Goal: Information Seeking & Learning: Learn about a topic

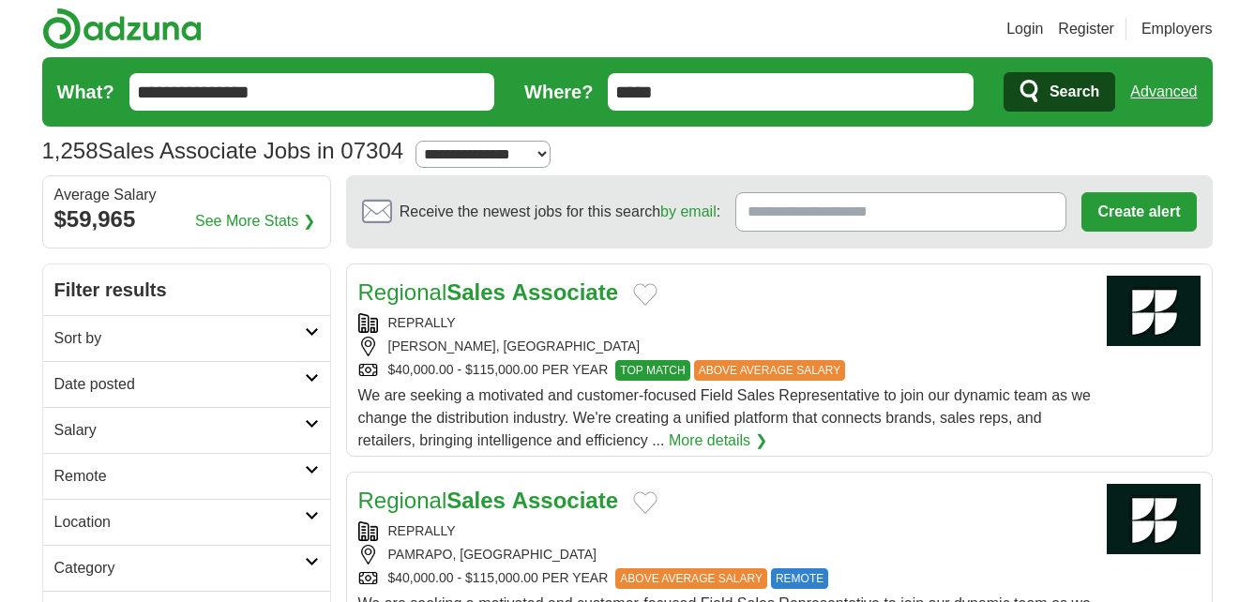
drag, startPoint x: 768, startPoint y: 99, endPoint x: 544, endPoint y: 105, distance: 224.2
click at [545, 105] on form "**********" at bounding box center [627, 91] width 1170 height 69
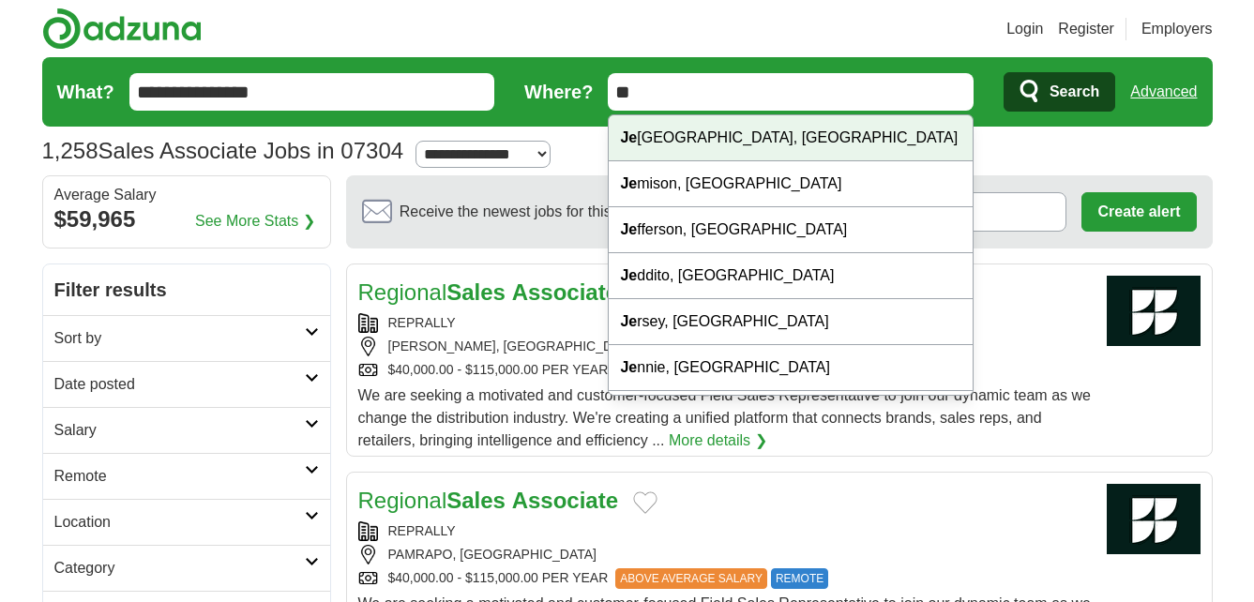
click at [653, 139] on div "Je rsey City, NJ" at bounding box center [791, 138] width 364 height 46
type input "**********"
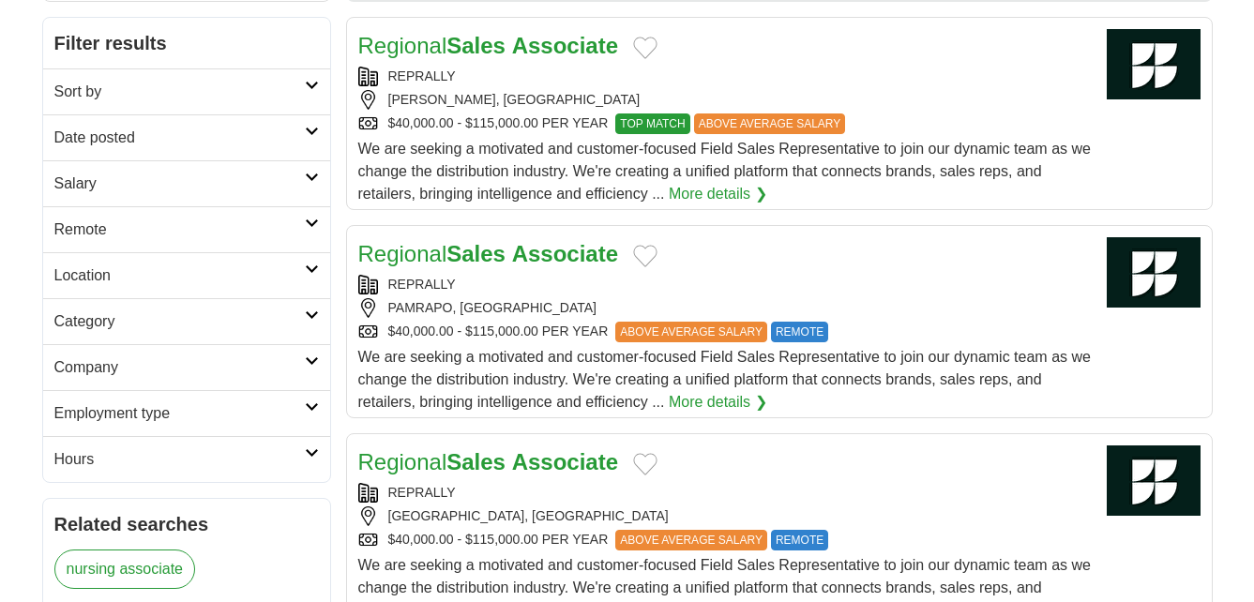
scroll to position [375, 0]
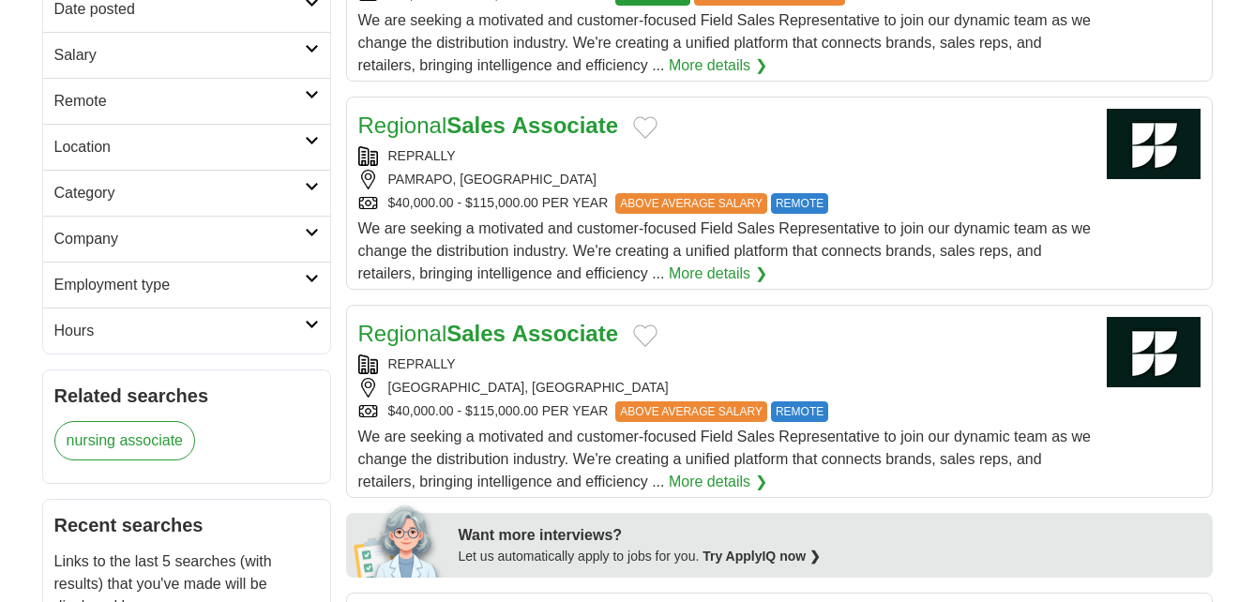
click at [173, 130] on link "Location" at bounding box center [186, 147] width 287 height 46
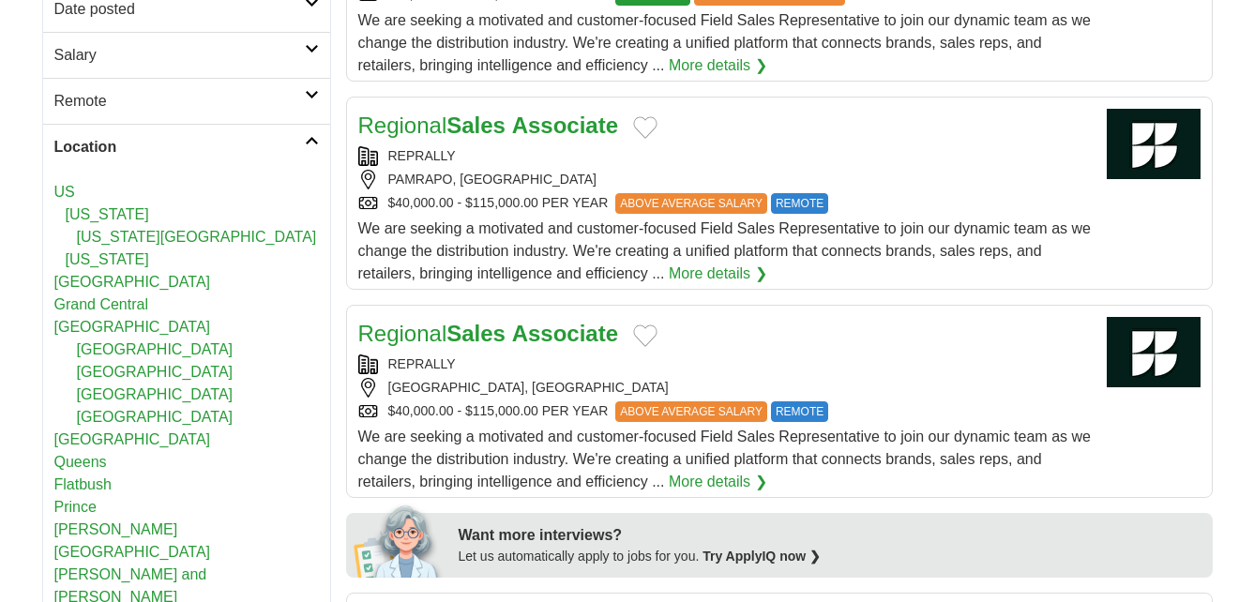
click at [128, 353] on link "[GEOGRAPHIC_DATA]" at bounding box center [155, 349] width 157 height 16
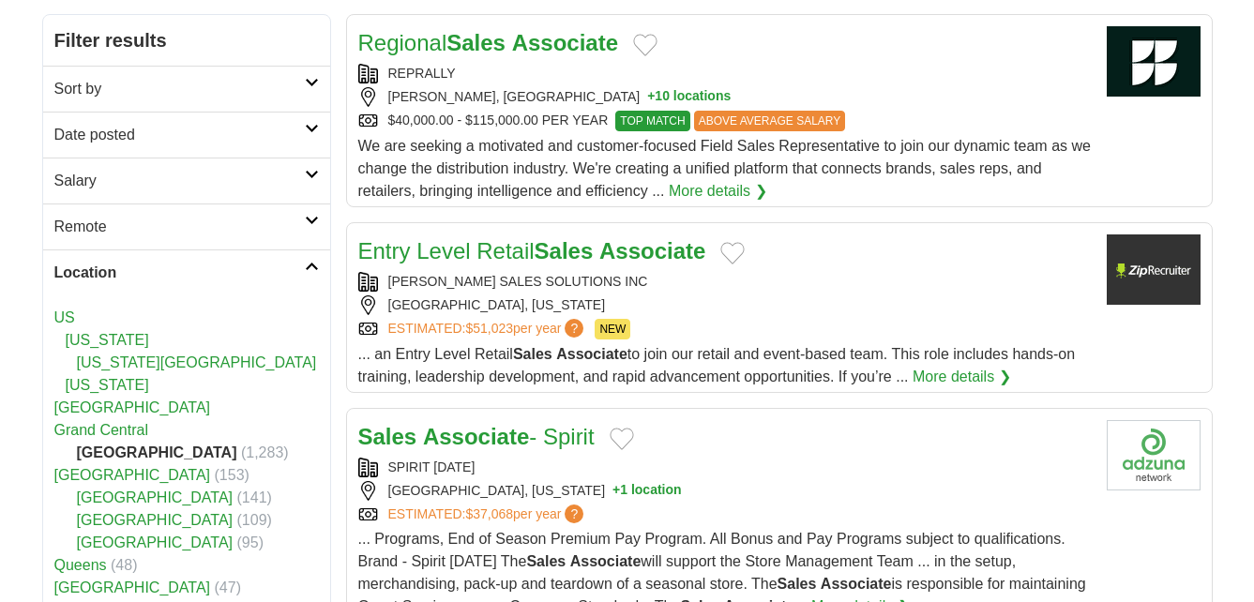
scroll to position [281, 0]
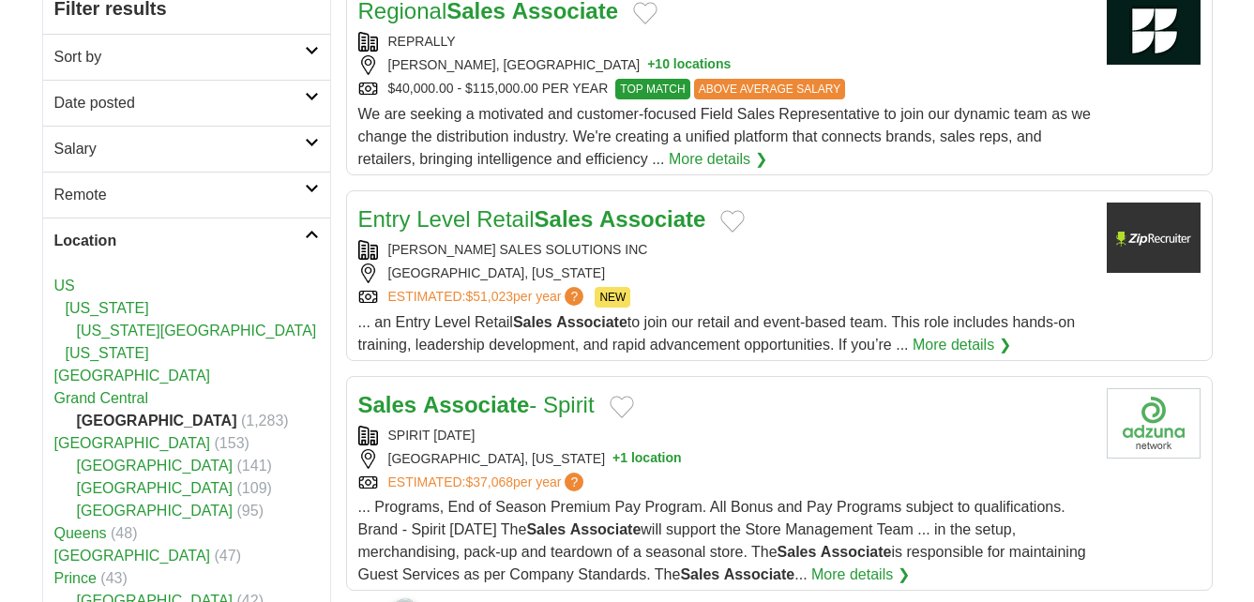
click at [173, 425] on strong "[GEOGRAPHIC_DATA]" at bounding box center [157, 421] width 160 height 16
click at [241, 417] on span "(1,283)" at bounding box center [265, 421] width 48 height 16
drag, startPoint x: 198, startPoint y: 417, endPoint x: 170, endPoint y: 418, distance: 28.1
click at [170, 418] on strong "[GEOGRAPHIC_DATA]" at bounding box center [157, 421] width 160 height 16
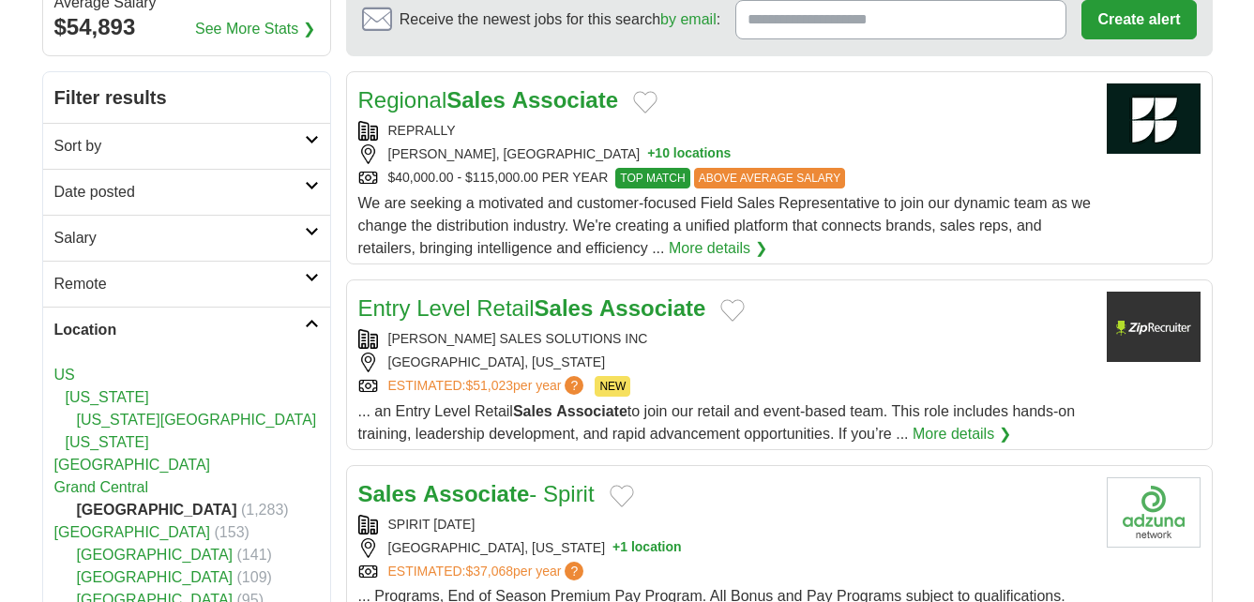
scroll to position [0, 0]
